Goal: Task Accomplishment & Management: Manage account settings

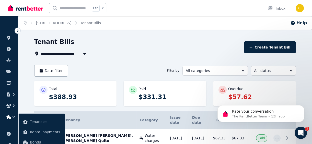
click at [252, 99] on div "Rate your conversation The RentBetter Team • 13h ago" at bounding box center [261, 90] width 94 height 64
click at [253, 96] on div "Rate your conversation The RentBetter Team • 13h ago" at bounding box center [261, 90] width 94 height 64
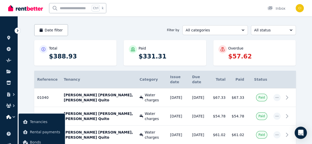
scroll to position [119, 0]
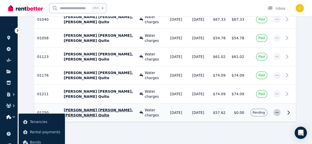
click at [276, 112] on icon "button" at bounding box center [277, 112] width 3 height 1
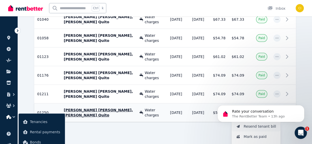
scroll to position [0, 0]
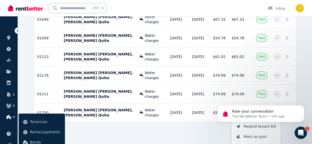
click at [252, 122] on body "Rate your conversation The RentBetter Team • 13h ago" at bounding box center [261, 113] width 98 height 32
click at [190, 137] on div "**********" at bounding box center [165, 34] width 294 height 231
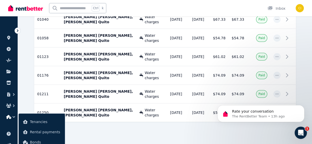
click at [288, 100] on body "Rate your conversation The RentBetter Team • 13h ago" at bounding box center [261, 113] width 98 height 32
click at [303, 106] on icon "Dismiss notification" at bounding box center [303, 106] width 3 height 3
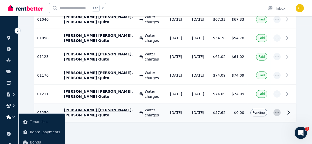
click at [275, 111] on icon "button" at bounding box center [277, 113] width 4 height 4
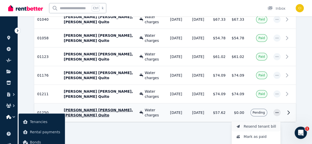
click at [267, 124] on span "Resend tenant bill" at bounding box center [260, 127] width 33 height 6
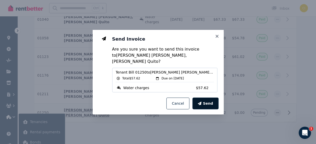
click at [207, 101] on span "Send" at bounding box center [208, 103] width 10 height 5
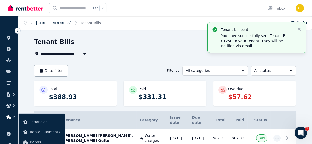
click at [60, 24] on link "[STREET_ADDRESS]" at bounding box center [54, 23] width 36 height 4
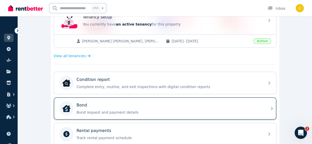
scroll to position [116, 0]
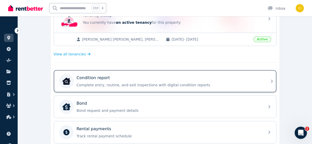
click at [122, 81] on div "Condition report Complete entry, routine, and exit inspections with digital con…" at bounding box center [169, 81] width 185 height 13
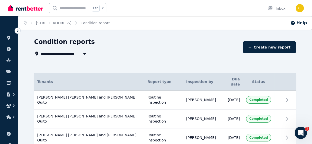
click at [82, 54] on icon "button" at bounding box center [84, 54] width 5 height 4
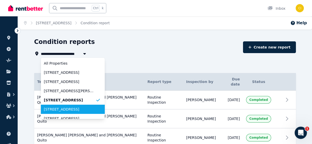
click at [63, 110] on span "[STREET_ADDRESS]" at bounding box center [70, 109] width 52 height 5
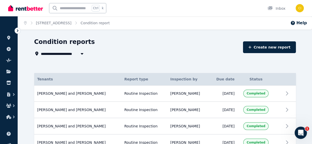
click at [81, 53] on icon "button" at bounding box center [82, 54] width 3 height 2
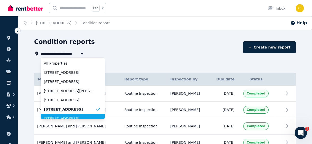
scroll to position [4, 0]
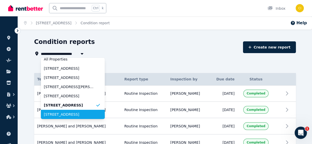
click at [66, 118] on li "[STREET_ADDRESS]" at bounding box center [73, 114] width 64 height 9
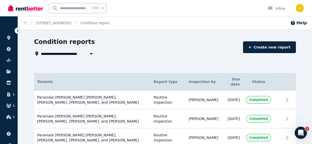
click at [87, 54] on button "button" at bounding box center [91, 54] width 9 height 6
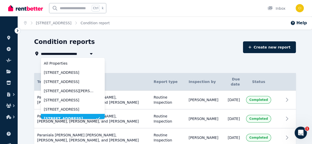
scroll to position [4, 0]
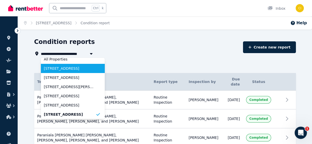
click at [79, 70] on span "[STREET_ADDRESS]" at bounding box center [70, 68] width 52 height 5
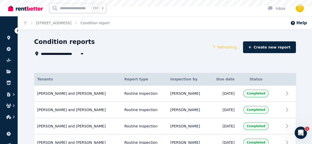
type input "**********"
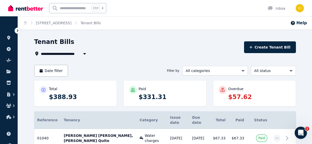
click at [83, 54] on icon "button" at bounding box center [84, 54] width 5 height 4
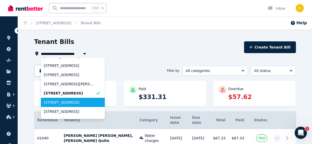
scroll to position [32, 0]
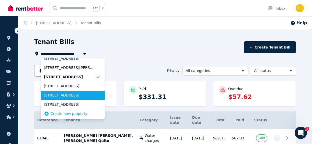
click at [67, 98] on li "[STREET_ADDRESS]" at bounding box center [73, 95] width 64 height 9
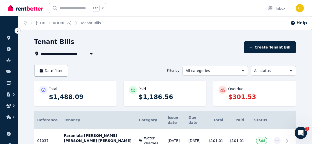
scroll to position [119, 0]
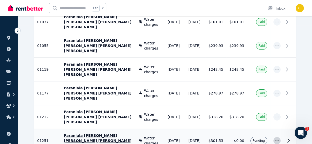
click at [277, 137] on span "button" at bounding box center [277, 140] width 7 height 7
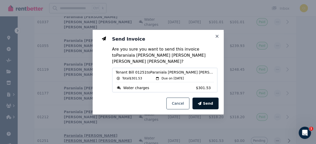
click at [206, 101] on span "Send" at bounding box center [208, 103] width 10 height 5
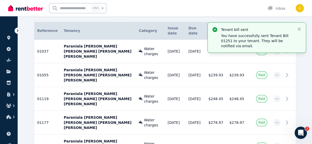
scroll to position [0, 0]
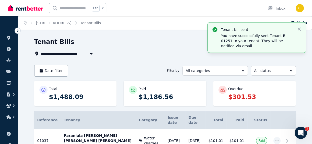
click at [88, 54] on button "button" at bounding box center [91, 54] width 9 height 6
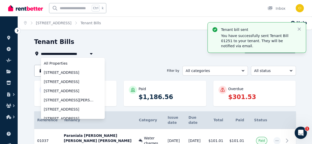
scroll to position [13, 0]
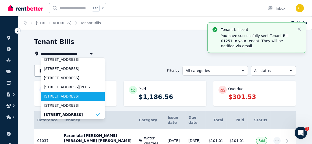
click at [57, 98] on span "[STREET_ADDRESS]" at bounding box center [70, 96] width 52 height 5
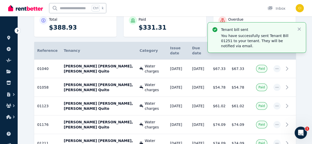
scroll to position [26, 0]
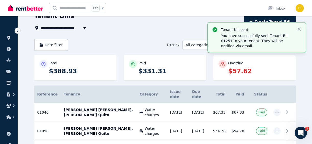
click at [79, 28] on span "[STREET_ADDRESS]" at bounding box center [62, 28] width 43 height 6
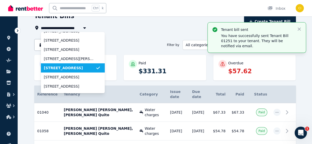
scroll to position [32, 0]
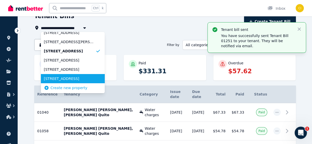
click at [60, 77] on span "[STREET_ADDRESS]" at bounding box center [70, 78] width 52 height 5
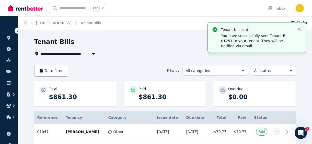
click at [83, 51] on span "[STREET_ADDRESS]" at bounding box center [62, 54] width 43 height 6
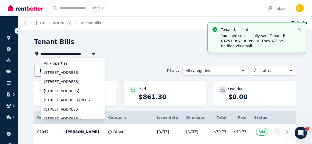
scroll to position [23, 0]
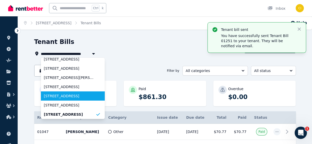
click at [65, 96] on span "[STREET_ADDRESS]" at bounding box center [70, 96] width 52 height 5
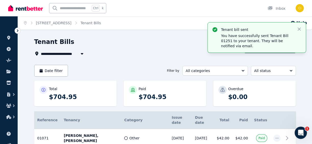
click at [69, 53] on span "[STREET_ADDRESS]" at bounding box center [62, 54] width 43 height 6
type input "**********"
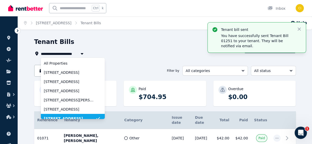
scroll to position [4, 0]
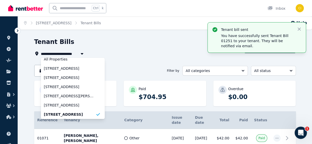
click at [116, 49] on div "**********" at bounding box center [137, 47] width 207 height 19
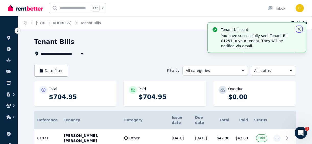
click at [298, 28] on icon "button" at bounding box center [299, 29] width 3 height 3
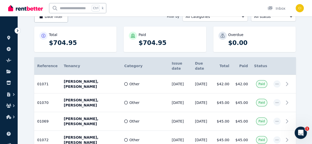
scroll to position [0, 0]
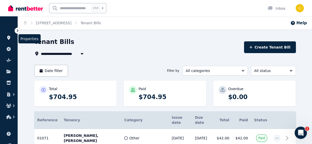
click at [9, 37] on icon at bounding box center [8, 38] width 3 height 4
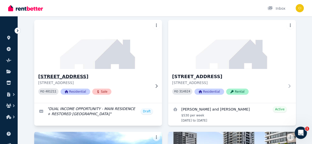
scroll to position [349, 0]
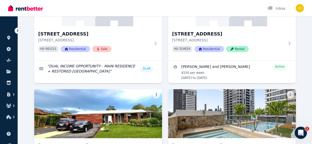
click at [120, 110] on img at bounding box center [98, 114] width 134 height 52
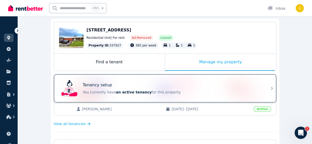
scroll to position [23, 0]
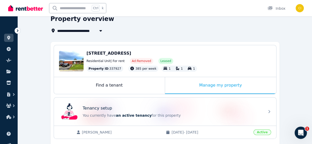
click at [100, 30] on icon "button" at bounding box center [100, 31] width 3 height 2
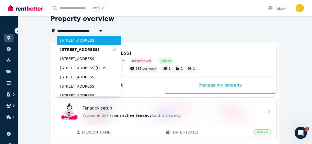
click at [90, 42] on span "[STREET_ADDRESS]" at bounding box center [86, 40] width 52 height 5
type input "**********"
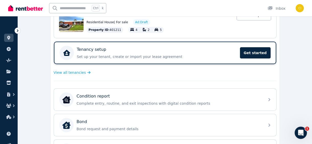
scroll to position [16, 0]
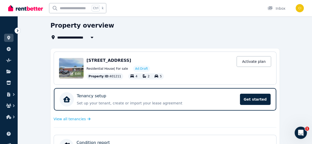
click at [76, 66] on div "Edit" at bounding box center [71, 68] width 25 height 20
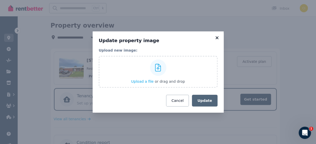
click at [217, 37] on icon at bounding box center [216, 37] width 3 height 3
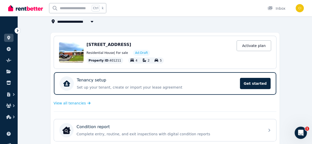
scroll to position [0, 0]
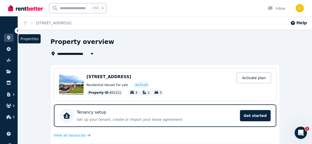
click at [6, 36] on icon at bounding box center [8, 38] width 5 height 4
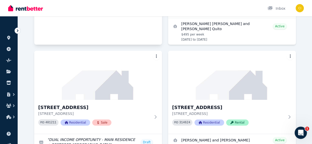
scroll to position [325, 0]
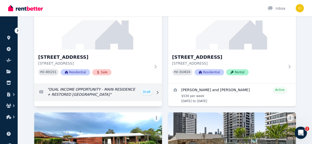
click at [156, 91] on icon at bounding box center [157, 93] width 5 height 4
click at [145, 84] on link "Edit listing: DUAL INCOME OPPORTUNITY - MAIN RESIDENCE + RESTORED GRANNY FLAT" at bounding box center [98, 92] width 128 height 17
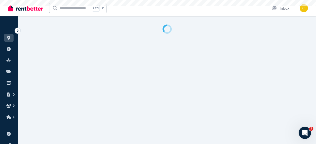
select select "***"
select select "**********"
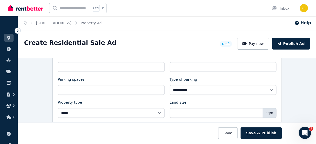
scroll to position [232, 0]
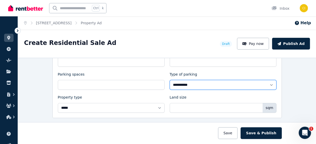
click at [266, 82] on select "**********" at bounding box center [223, 85] width 107 height 10
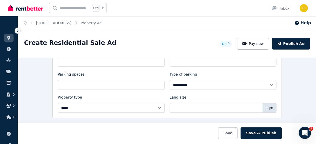
click at [215, 72] on div "Type of parking" at bounding box center [223, 75] width 107 height 7
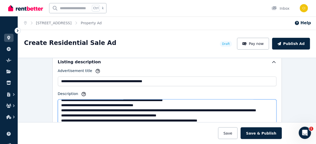
scroll to position [158, 0]
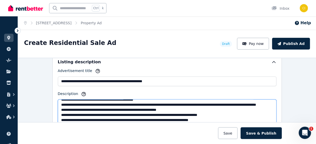
click at [128, 105] on textarea "Description" at bounding box center [167, 116] width 218 height 35
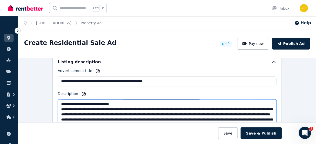
scroll to position [325, 0]
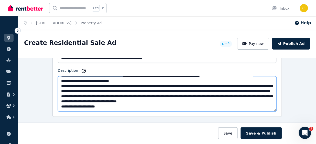
click at [107, 106] on textarea "Description" at bounding box center [167, 93] width 218 height 35
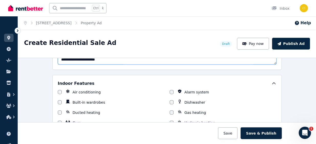
scroll to position [372, 0]
type textarea "**********"
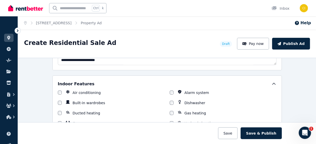
click at [139, 98] on div "Air conditioning Alarm system Built-in wardrobes Dishwasher Ducted heating Gas …" at bounding box center [167, 118] width 218 height 56
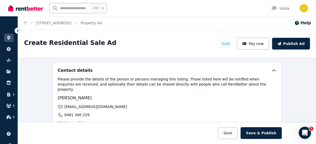
scroll to position [730, 0]
